Goal: Task Accomplishment & Management: Manage account settings

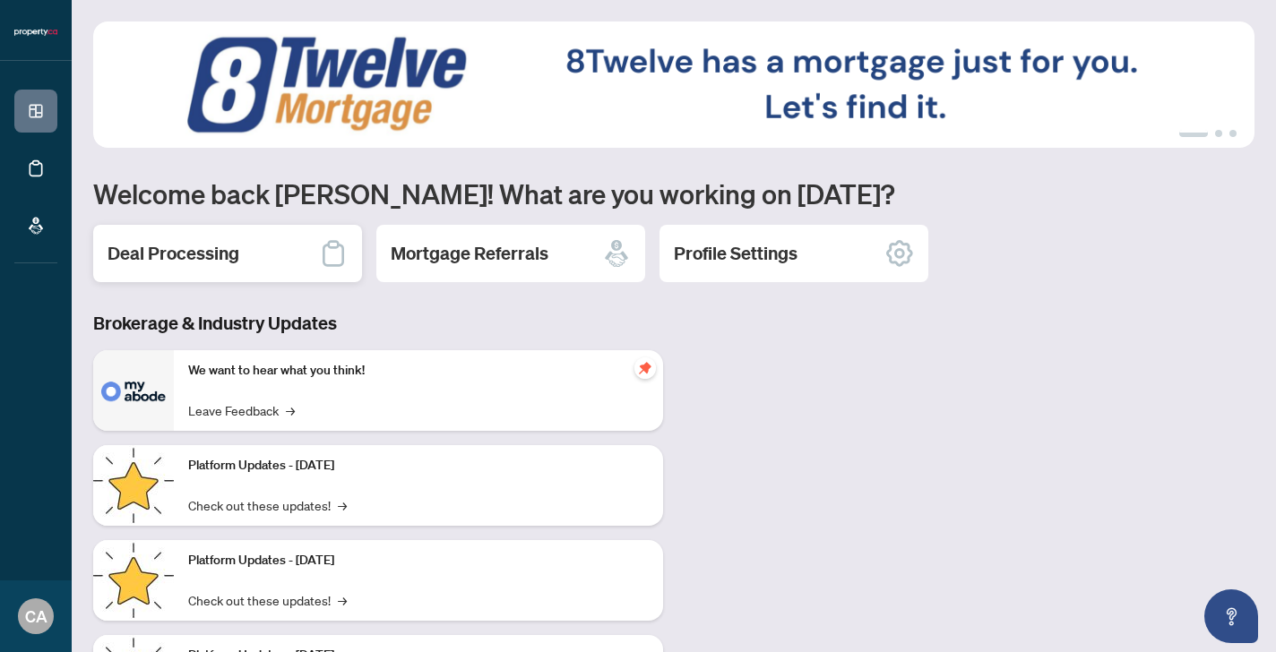
click at [252, 254] on div "Deal Processing" at bounding box center [227, 253] width 269 height 57
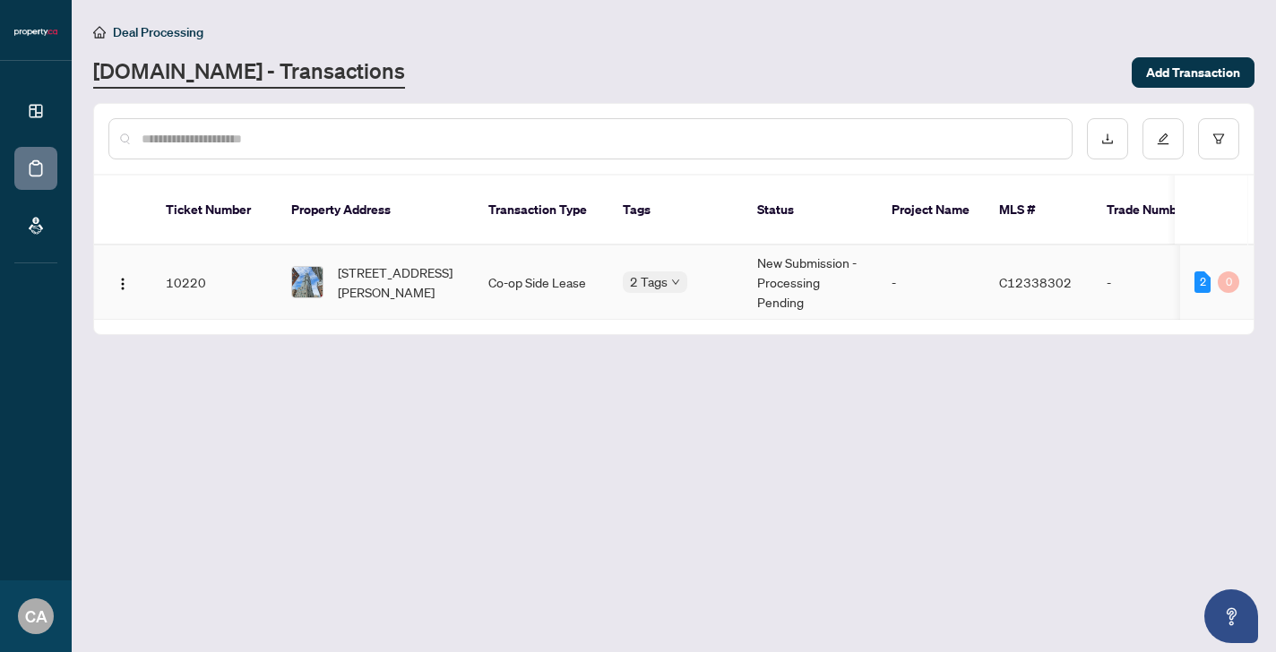
click at [1214, 272] on div "2 0" at bounding box center [1217, 283] width 45 height 22
click at [1202, 272] on div "2" at bounding box center [1203, 283] width 16 height 22
click at [1236, 272] on div "0" at bounding box center [1229, 283] width 22 height 22
click at [1203, 272] on div "2" at bounding box center [1203, 283] width 16 height 22
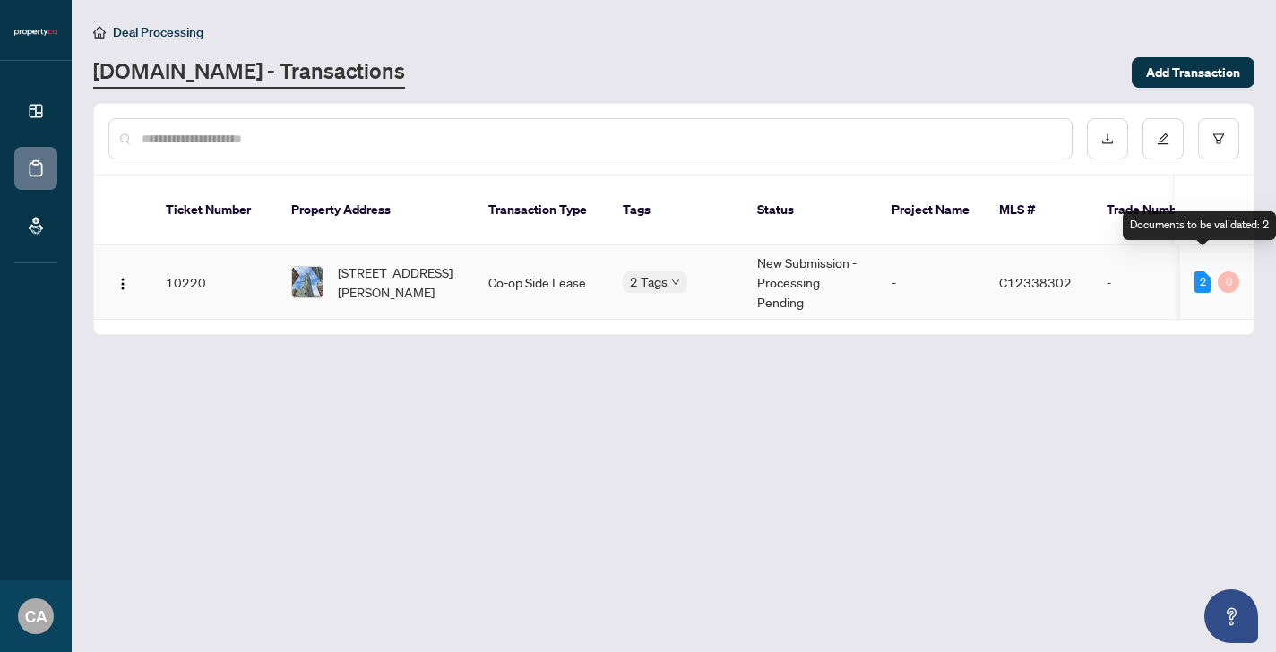
click at [1203, 272] on div "2" at bounding box center [1203, 283] width 16 height 22
click at [1239, 255] on td "2 0" at bounding box center [1216, 283] width 73 height 74
click at [562, 115] on div at bounding box center [674, 139] width 1160 height 70
click at [557, 124] on div at bounding box center [590, 138] width 964 height 41
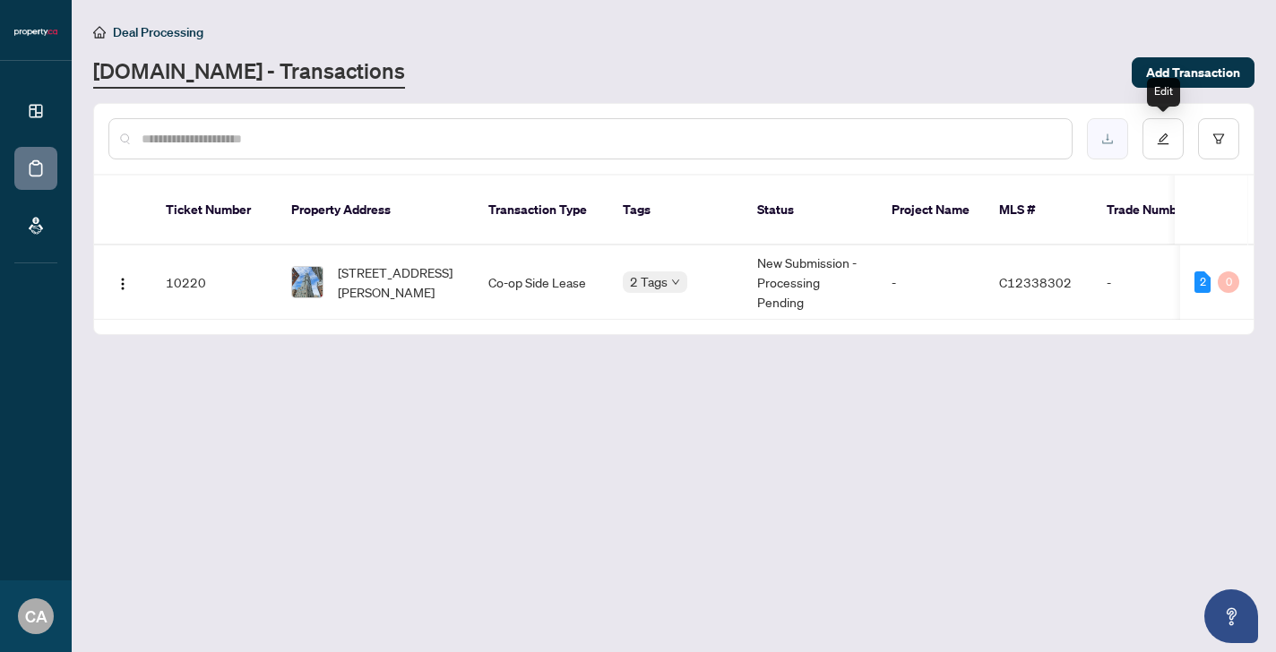
click at [1116, 145] on button "button" at bounding box center [1107, 138] width 41 height 41
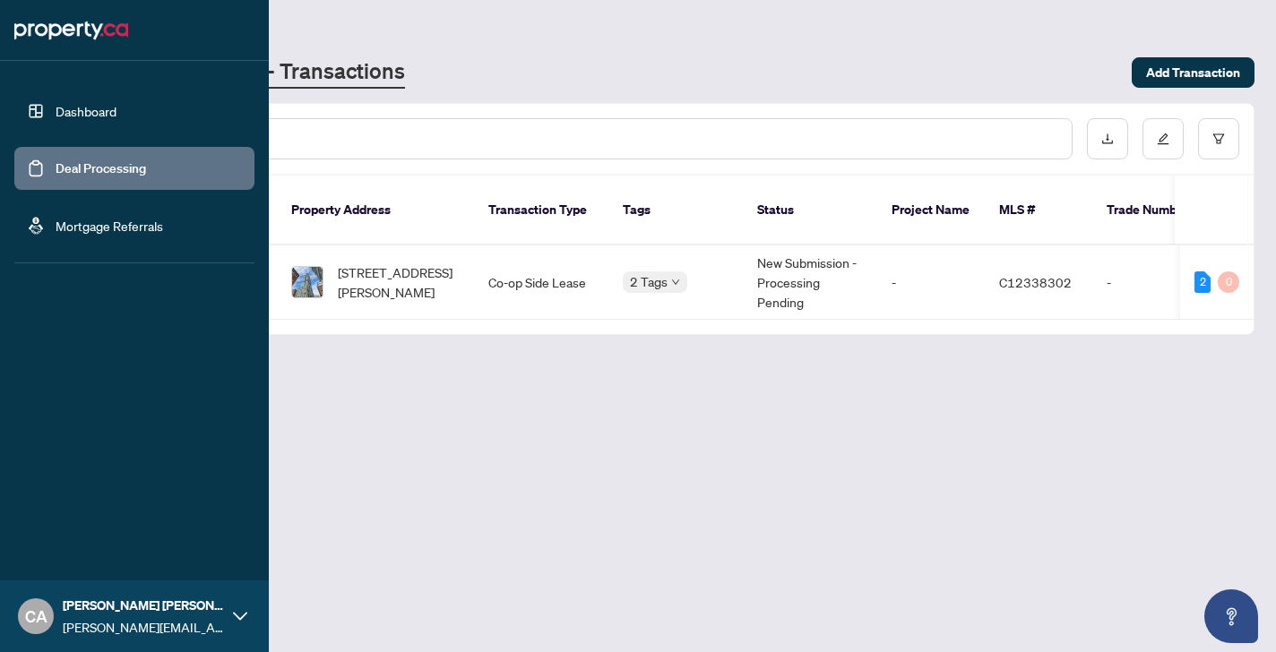
click at [58, 117] on link "Dashboard" at bounding box center [86, 111] width 61 height 16
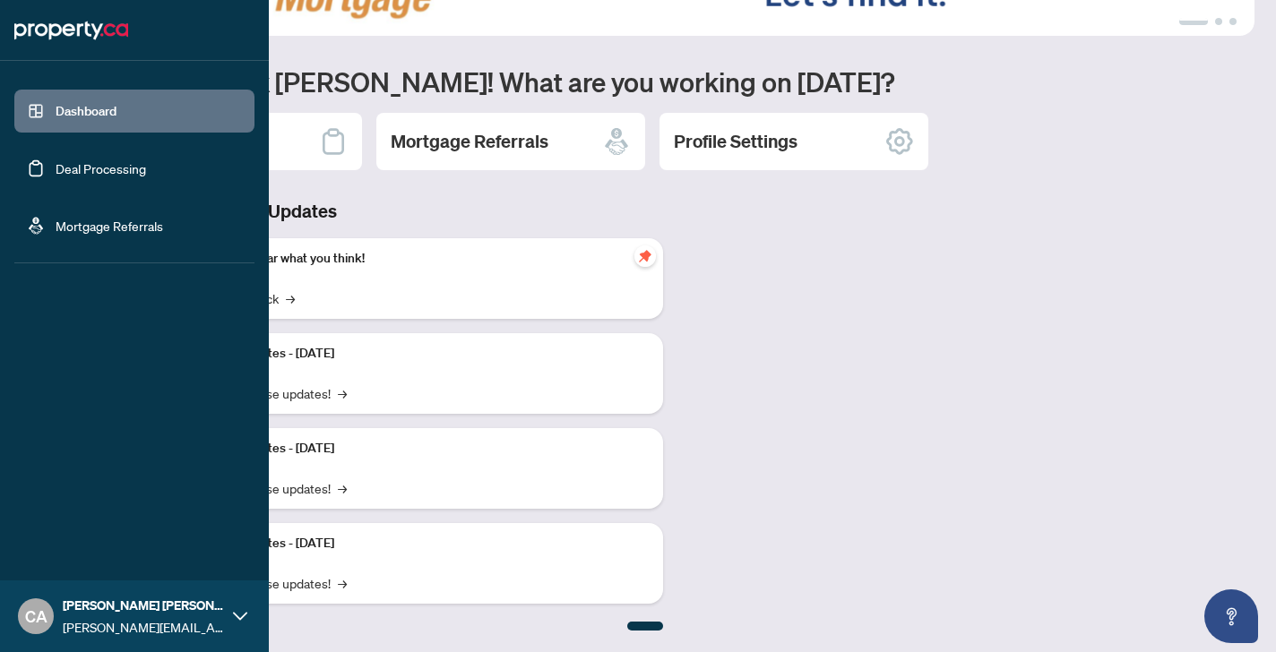
click at [69, 173] on link "Deal Processing" at bounding box center [101, 168] width 91 height 16
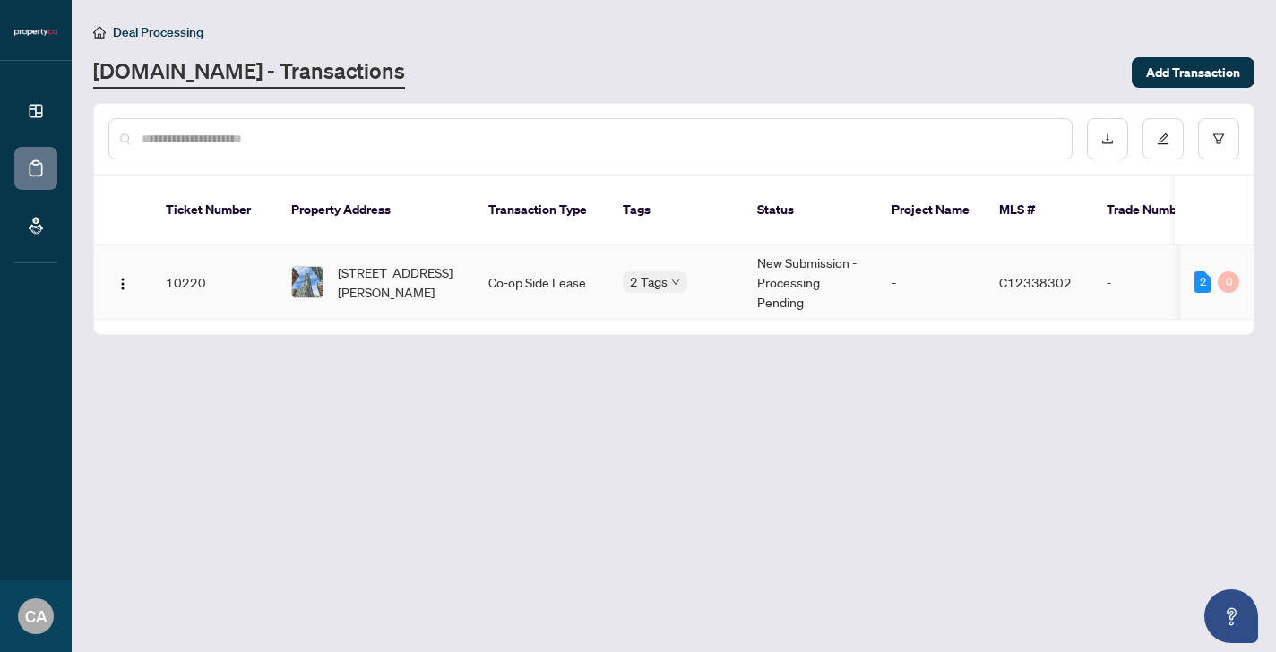
click at [487, 281] on td "Co-op Side Lease" at bounding box center [541, 283] width 134 height 74
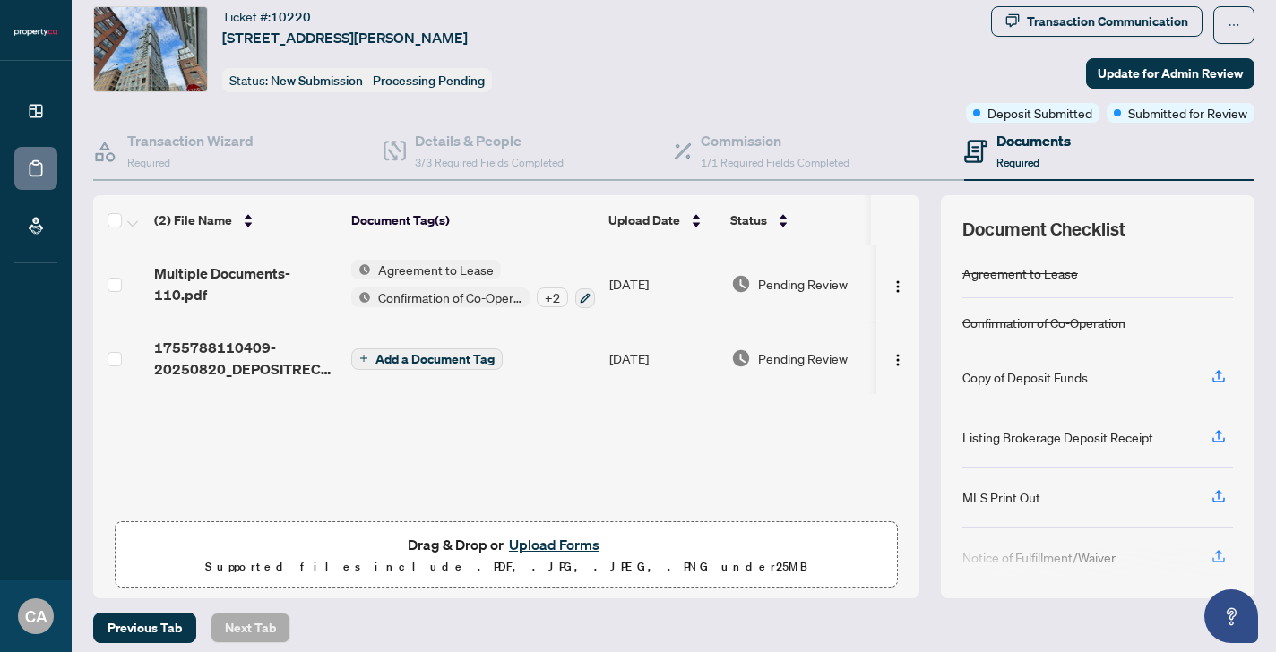
scroll to position [52, 0]
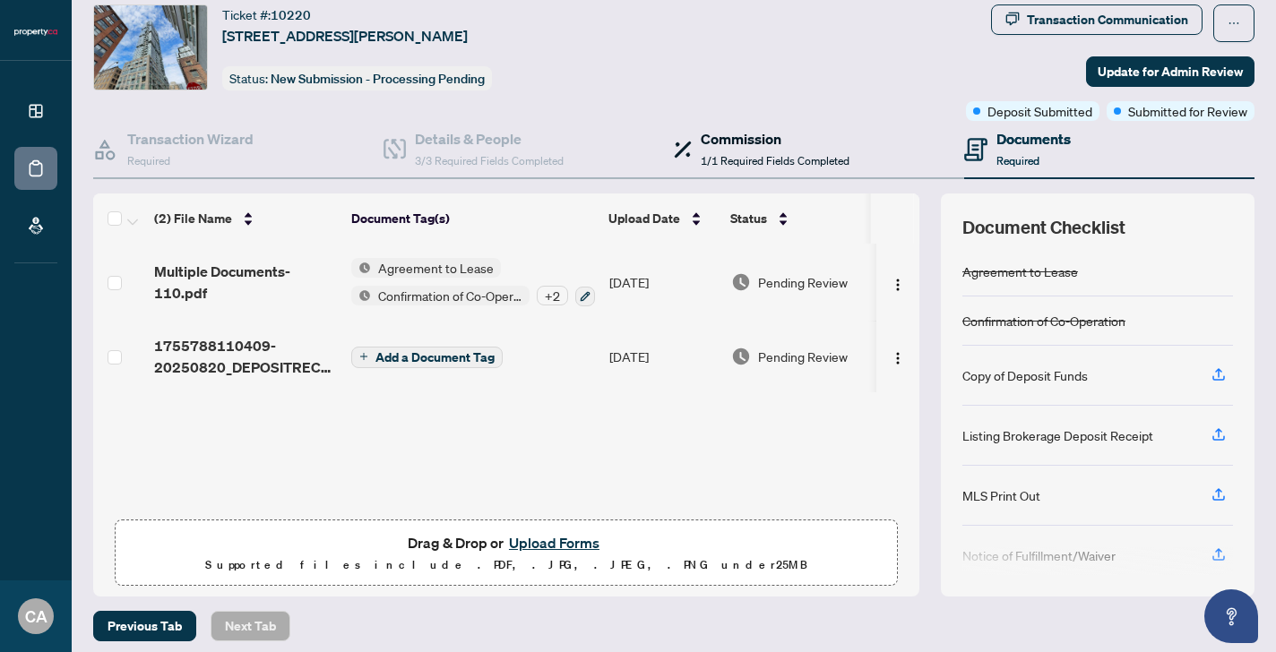
click at [747, 158] on span "1/1 Required Fields Completed" at bounding box center [775, 160] width 149 height 13
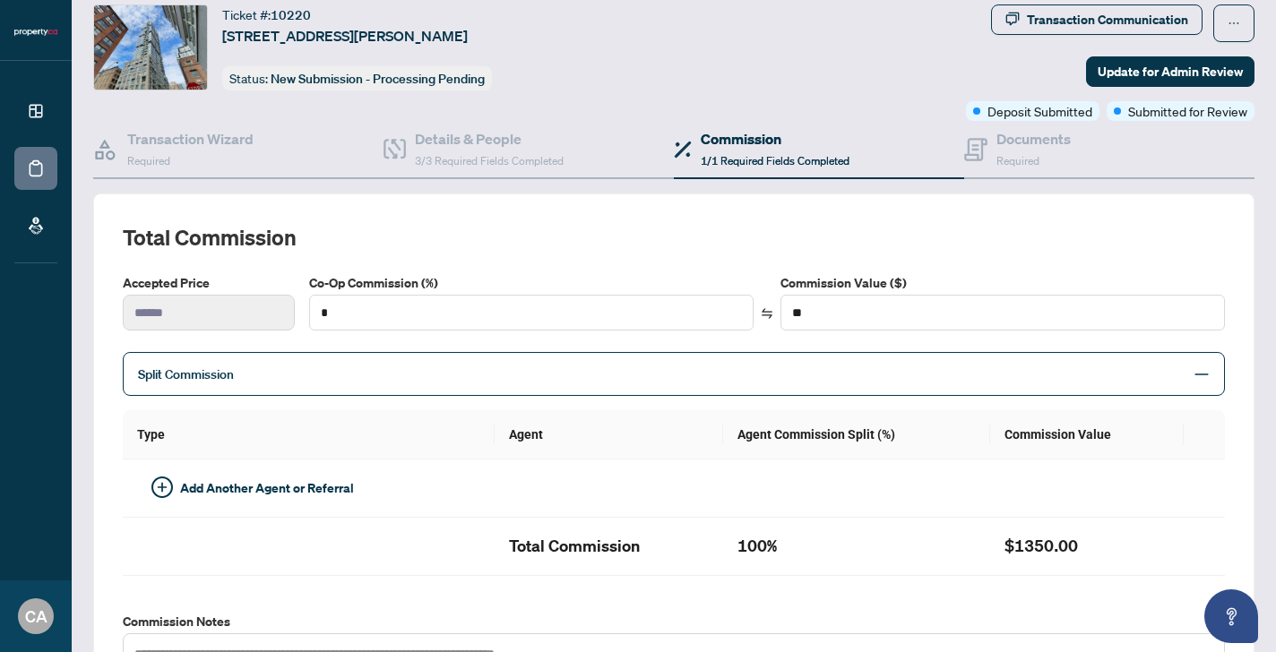
type input "**"
type input "******"
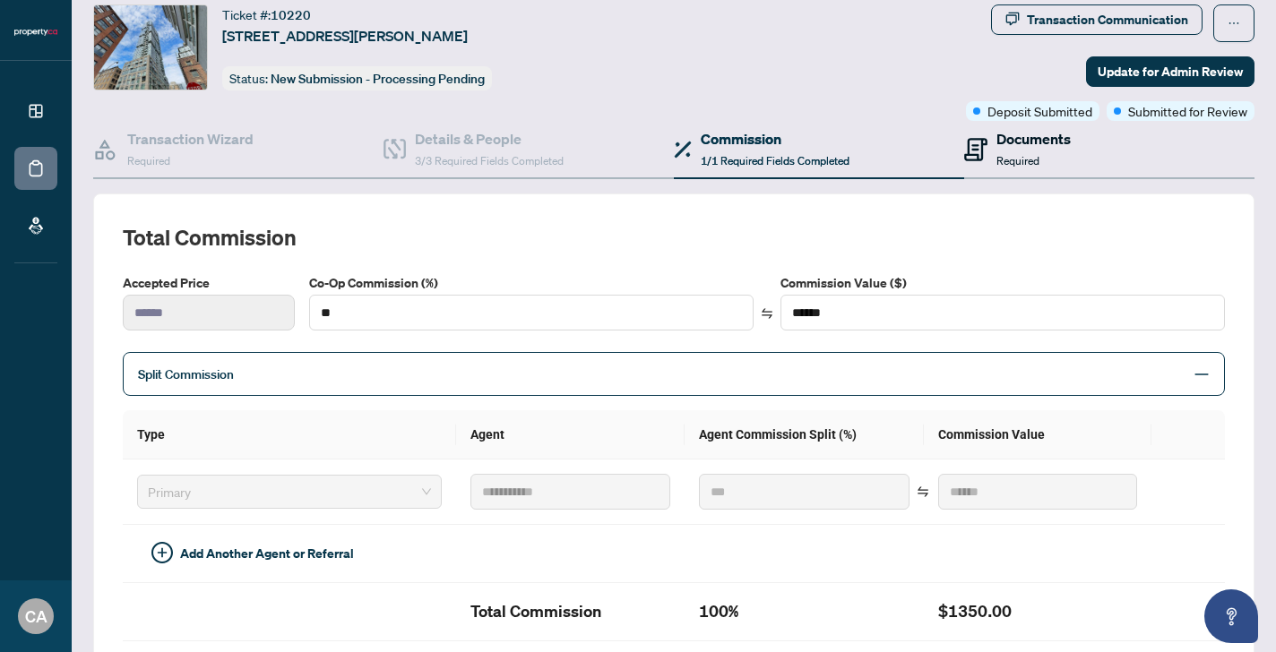
click at [1050, 150] on div "Documents Required" at bounding box center [1034, 149] width 74 height 42
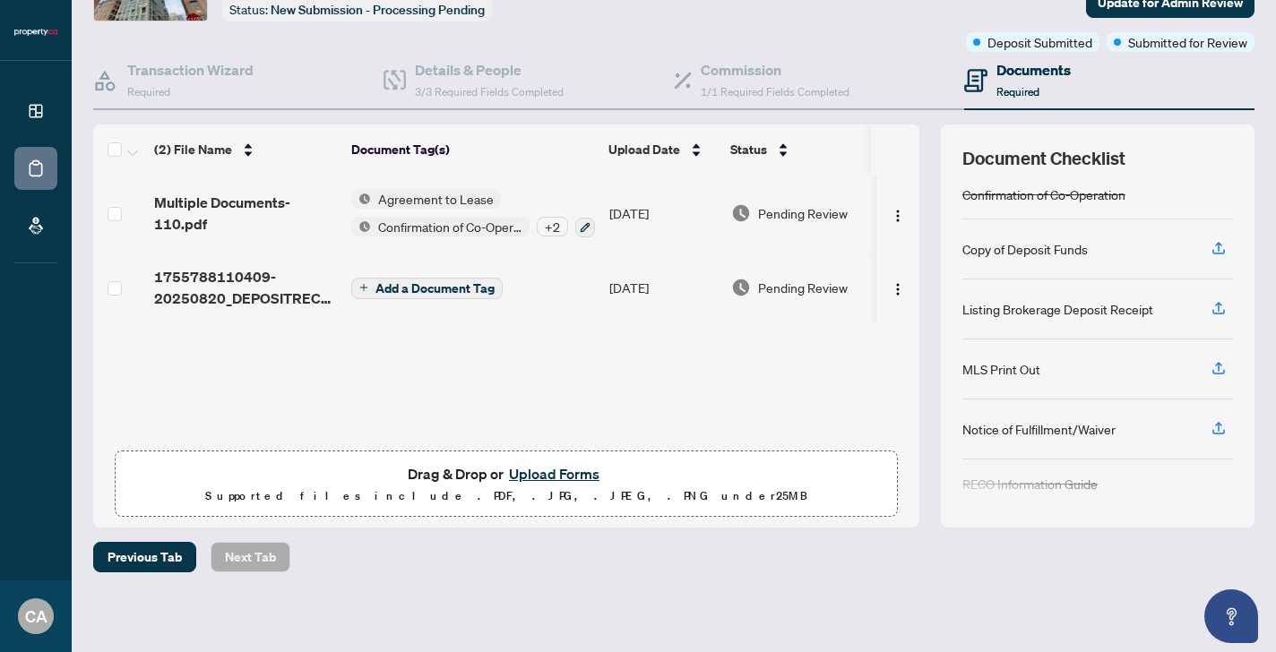
scroll to position [34, 0]
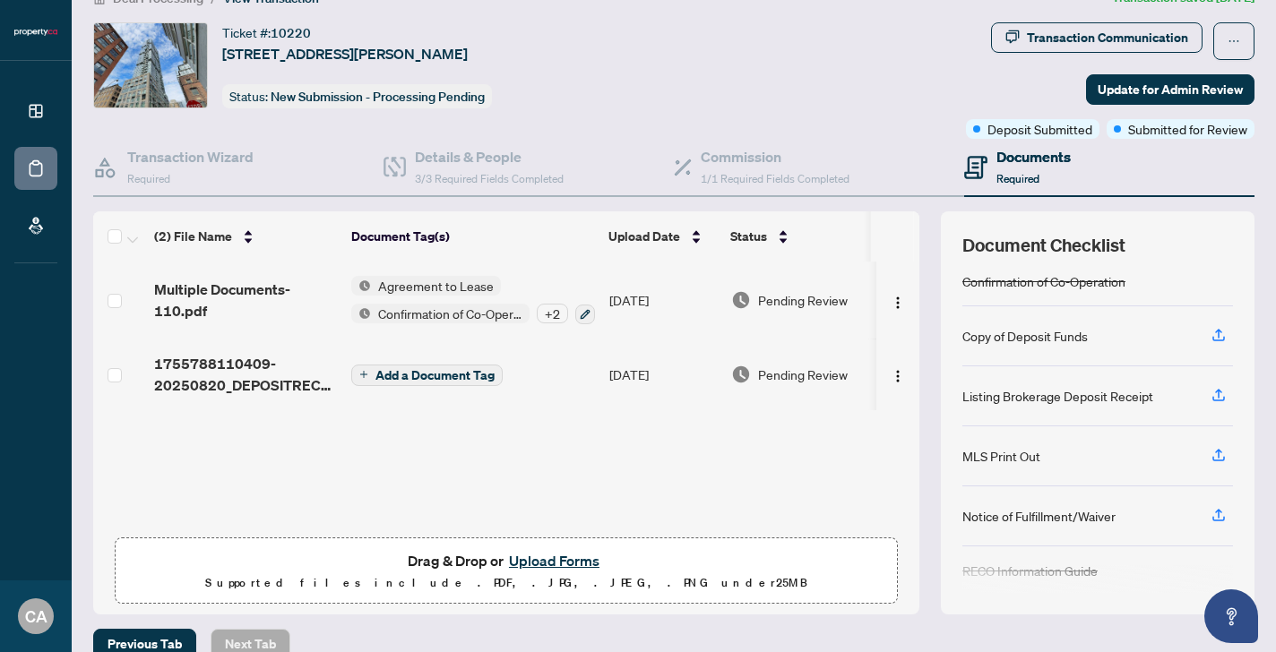
click at [1067, 335] on div "Copy of Deposit Funds" at bounding box center [1025, 336] width 125 height 20
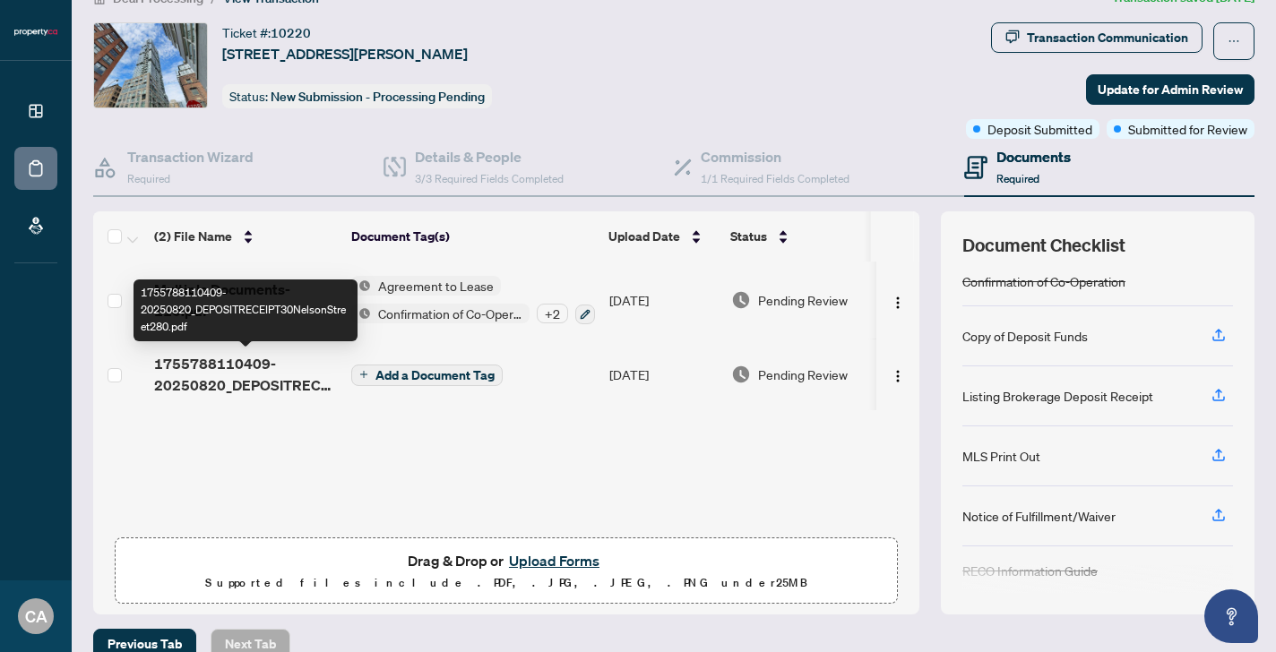
click at [272, 368] on span "1755788110409-20250820_DEPOSITRECEIPT30NelsonStreet280.pdf" at bounding box center [245, 374] width 183 height 43
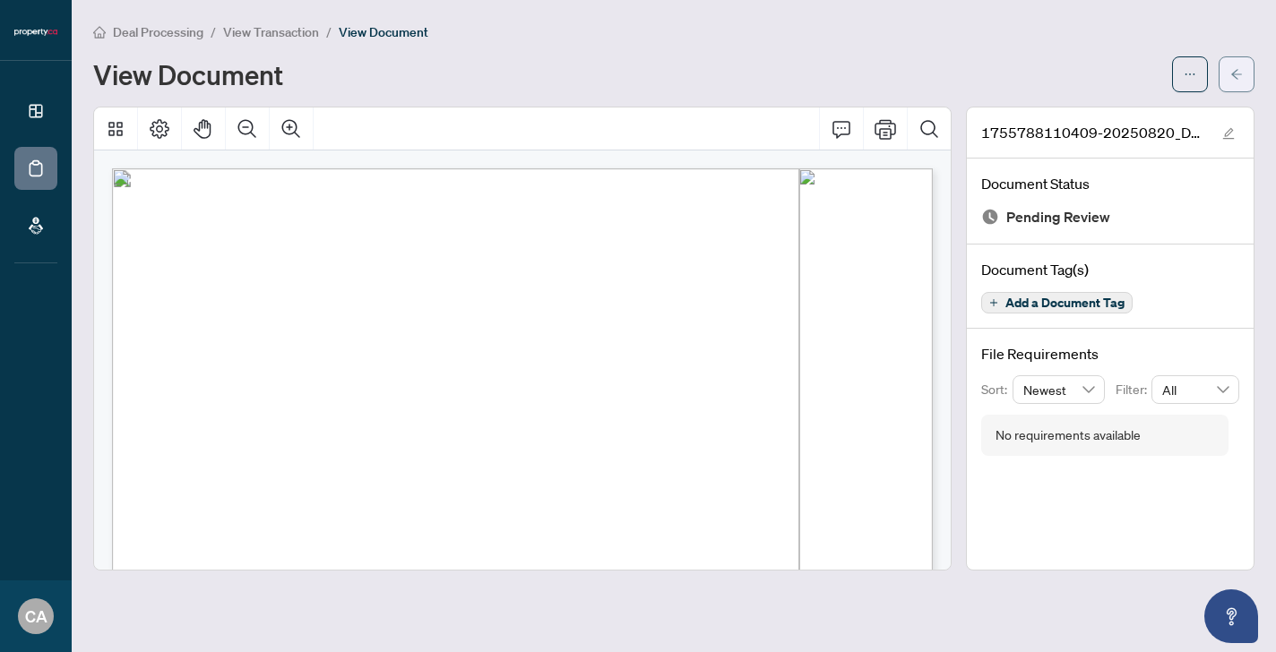
click at [1251, 77] on button "button" at bounding box center [1237, 74] width 36 height 36
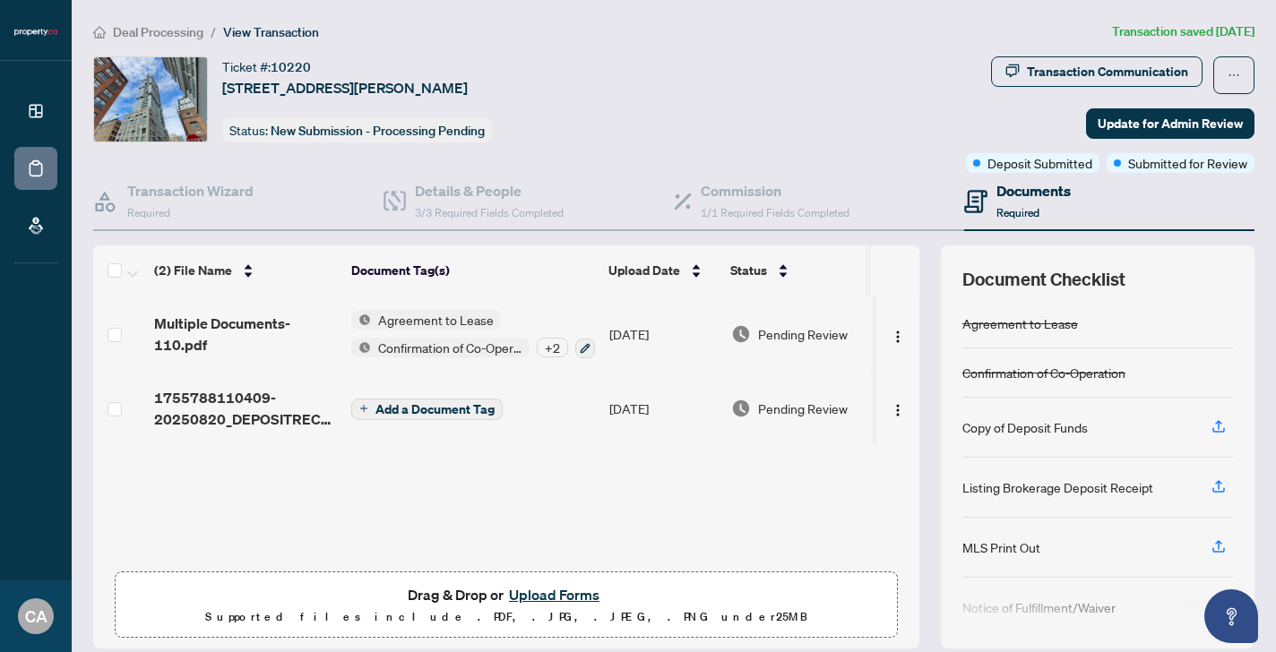
click at [476, 411] on span "Add a Document Tag" at bounding box center [435, 409] width 119 height 13
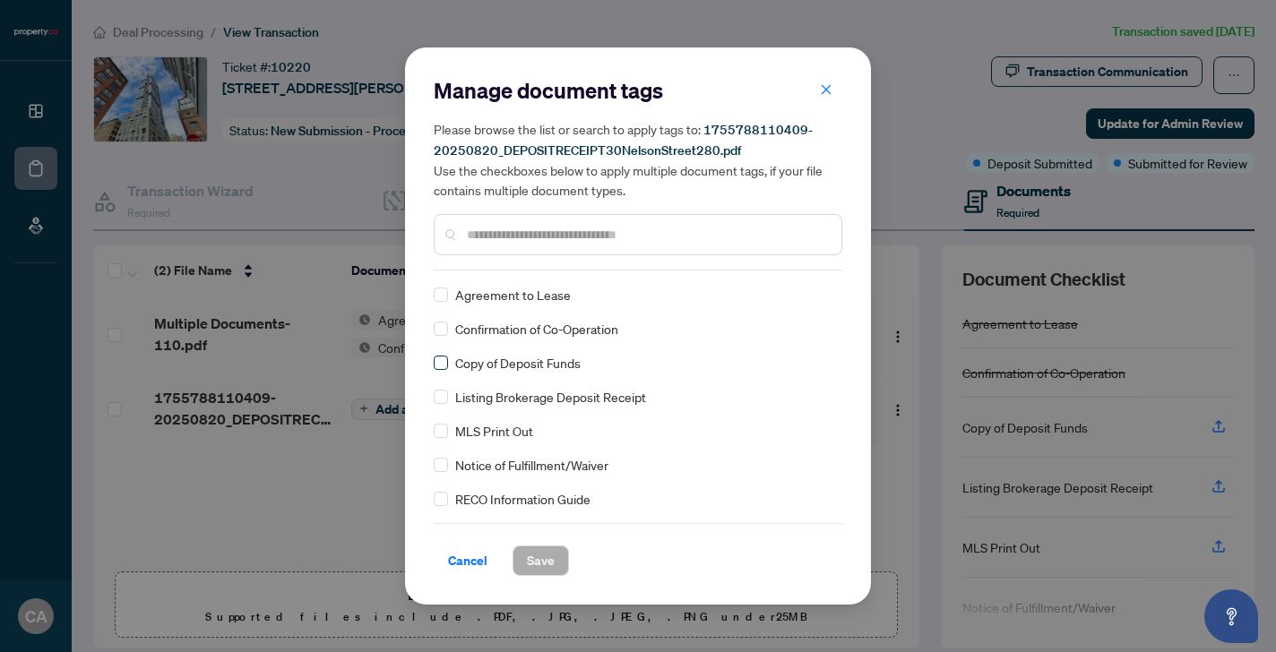
click at [445, 366] on span at bounding box center [441, 363] width 14 height 14
click at [555, 546] on button "Save" at bounding box center [541, 561] width 56 height 30
